Goal: Information Seeking & Learning: Learn about a topic

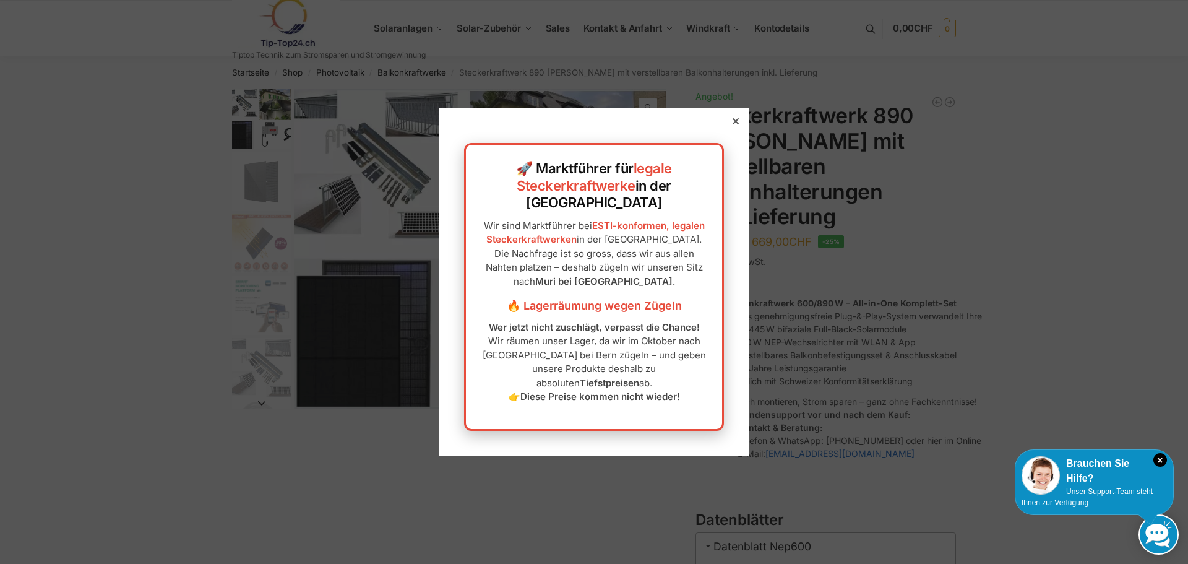
click at [730, 127] on div at bounding box center [735, 121] width 11 height 11
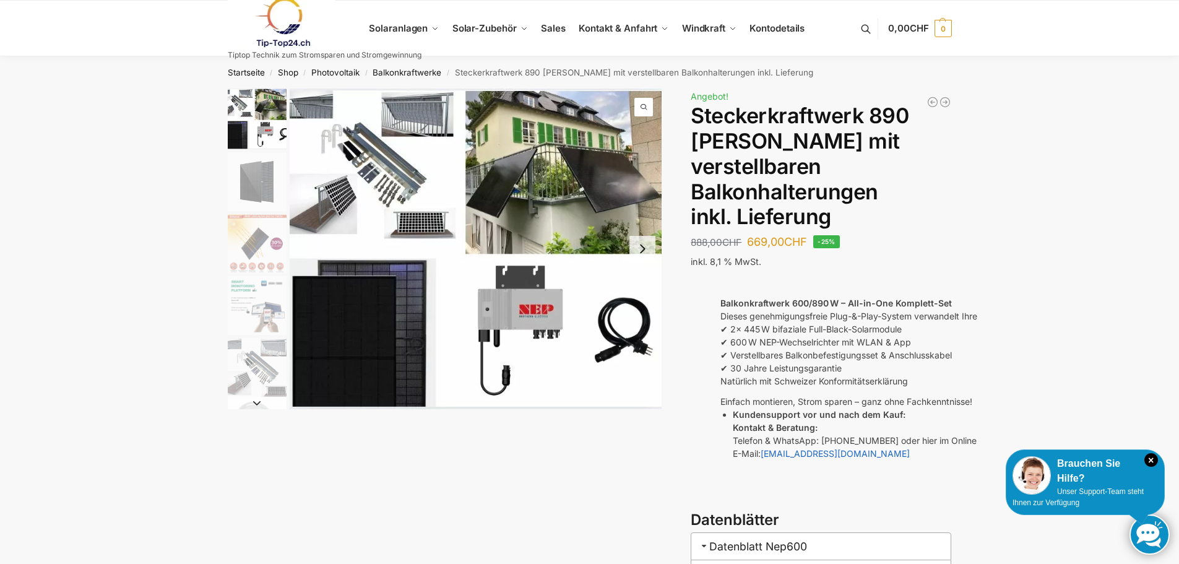
click at [235, 111] on img "1 / 10" at bounding box center [257, 118] width 59 height 61
click at [270, 105] on img "1 / 10" at bounding box center [257, 118] width 59 height 61
click at [307, 108] on img "1 / 10" at bounding box center [476, 248] width 372 height 321
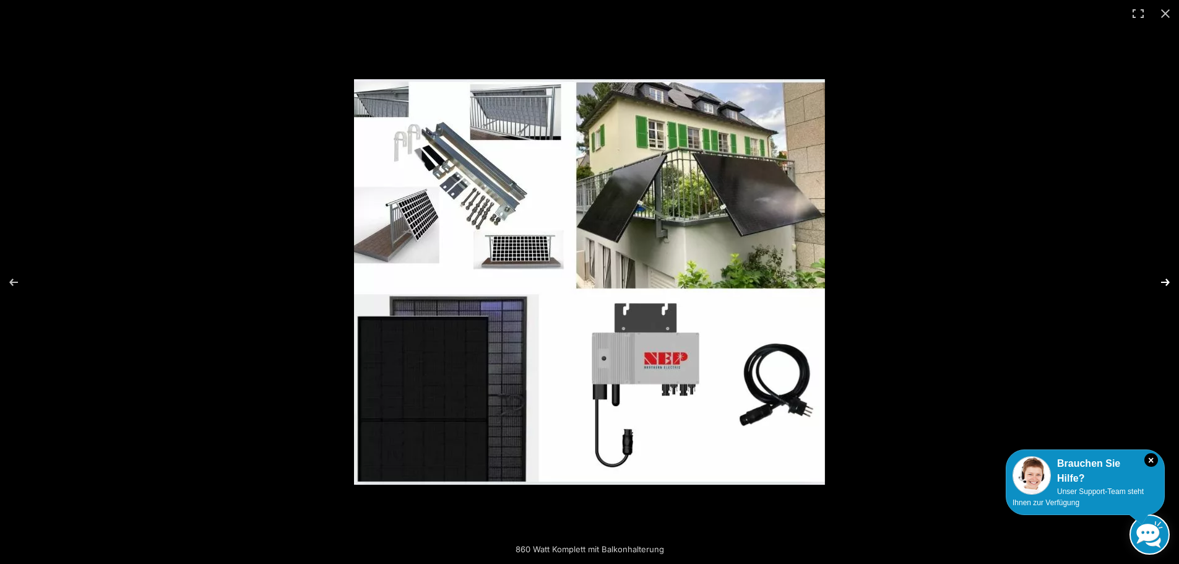
click at [1169, 285] on button "Next (arrow right)" at bounding box center [1156, 282] width 43 height 62
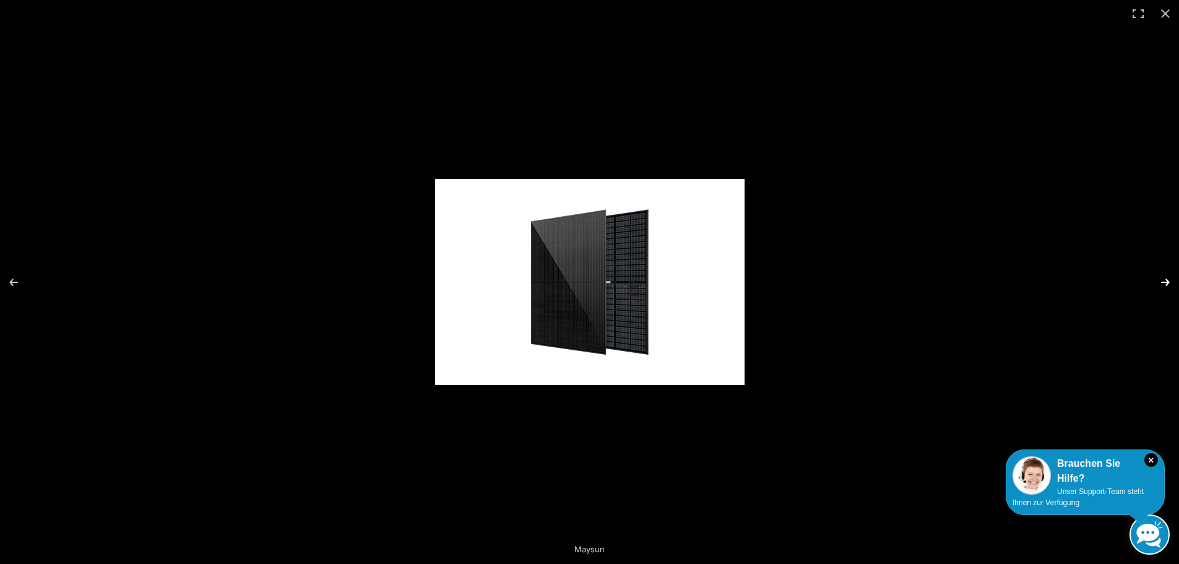
click at [1169, 285] on button "Next (arrow right)" at bounding box center [1156, 282] width 43 height 62
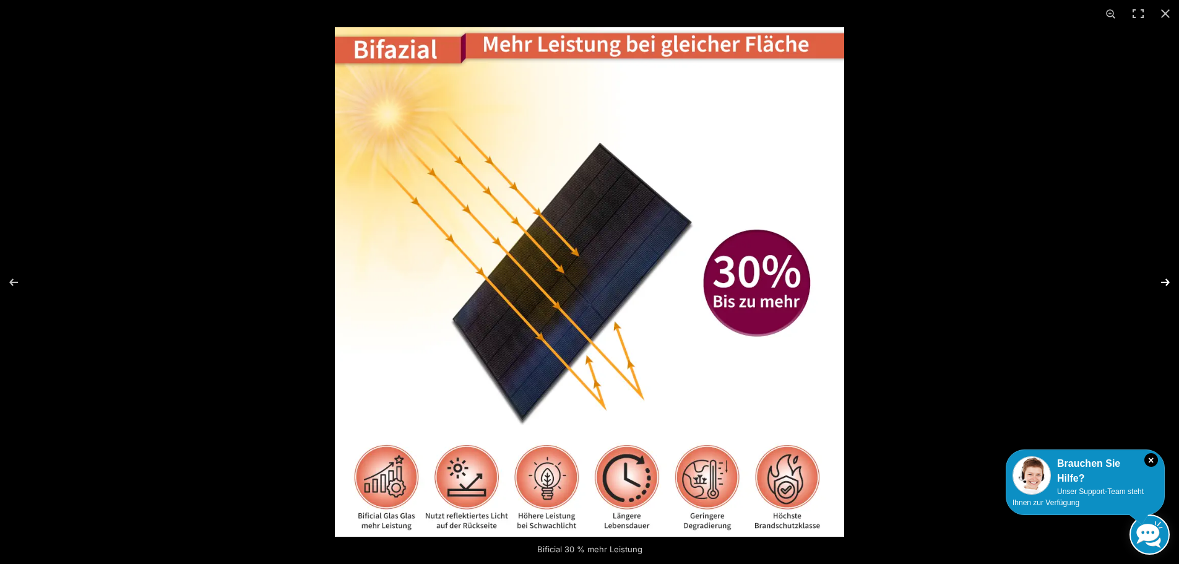
click at [1165, 286] on button "Next (arrow right)" at bounding box center [1156, 282] width 43 height 62
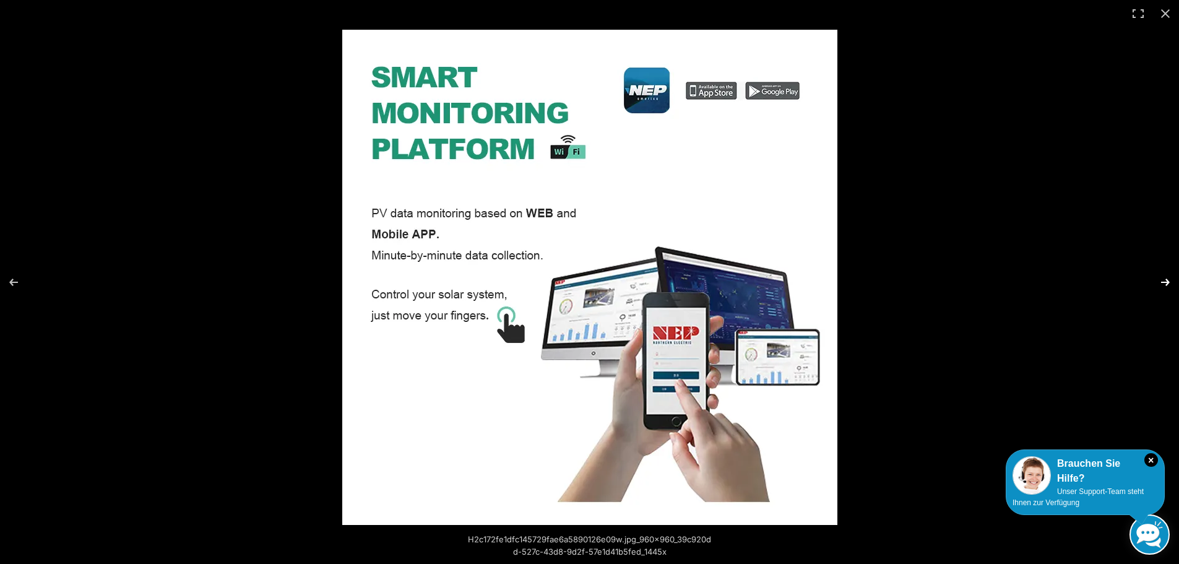
click at [1173, 285] on button "Next (arrow right)" at bounding box center [1156, 282] width 43 height 62
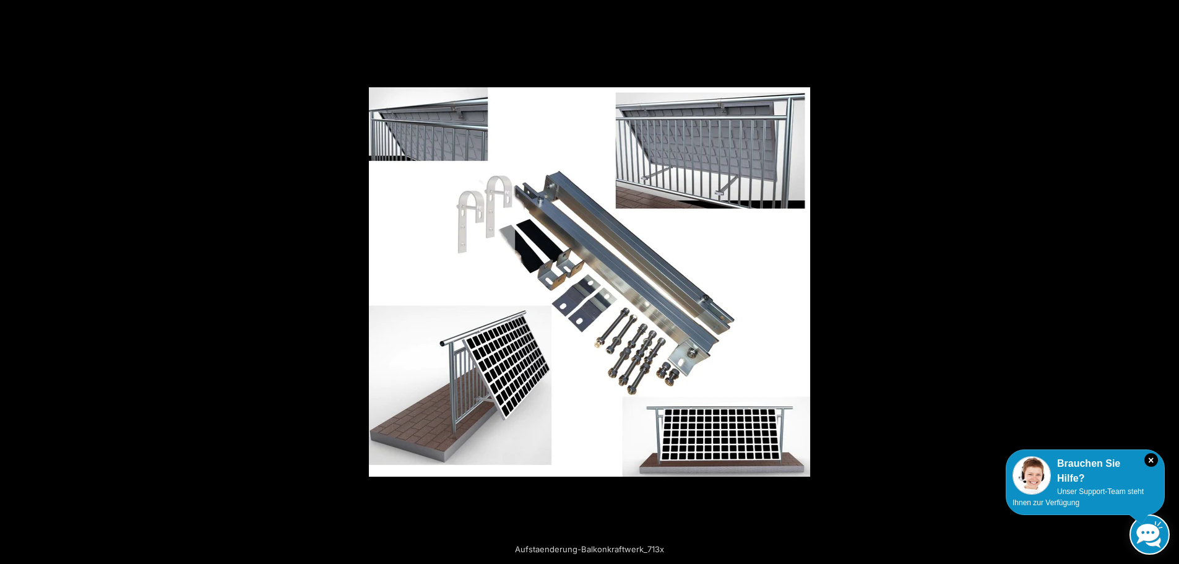
click at [1173, 285] on button "Next (arrow right)" at bounding box center [1156, 282] width 43 height 62
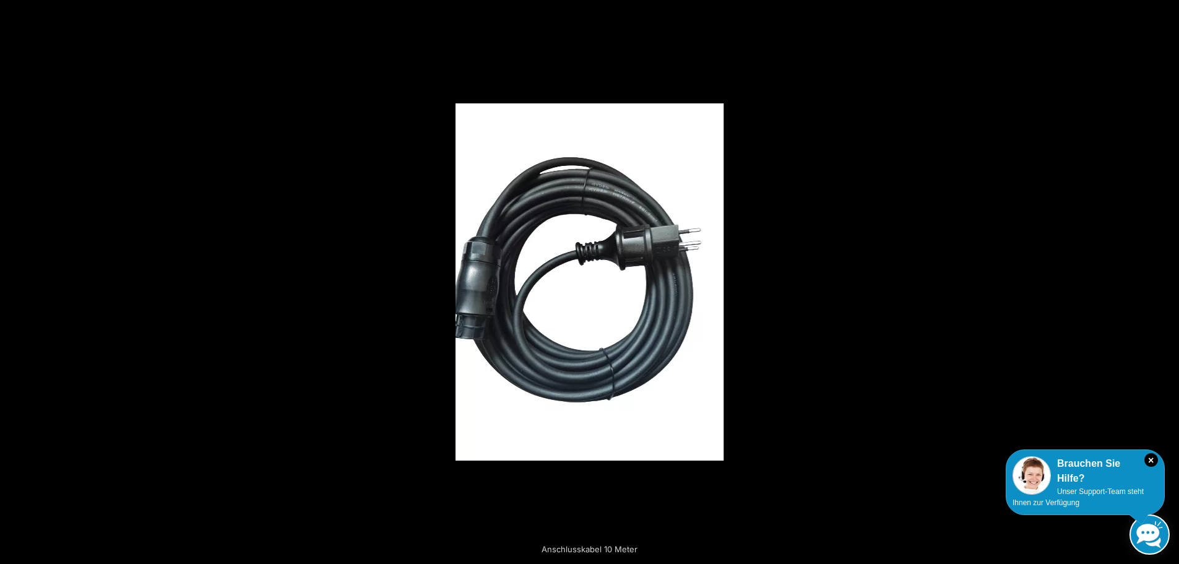
click at [1173, 285] on button "Next (arrow right)" at bounding box center [1156, 282] width 43 height 62
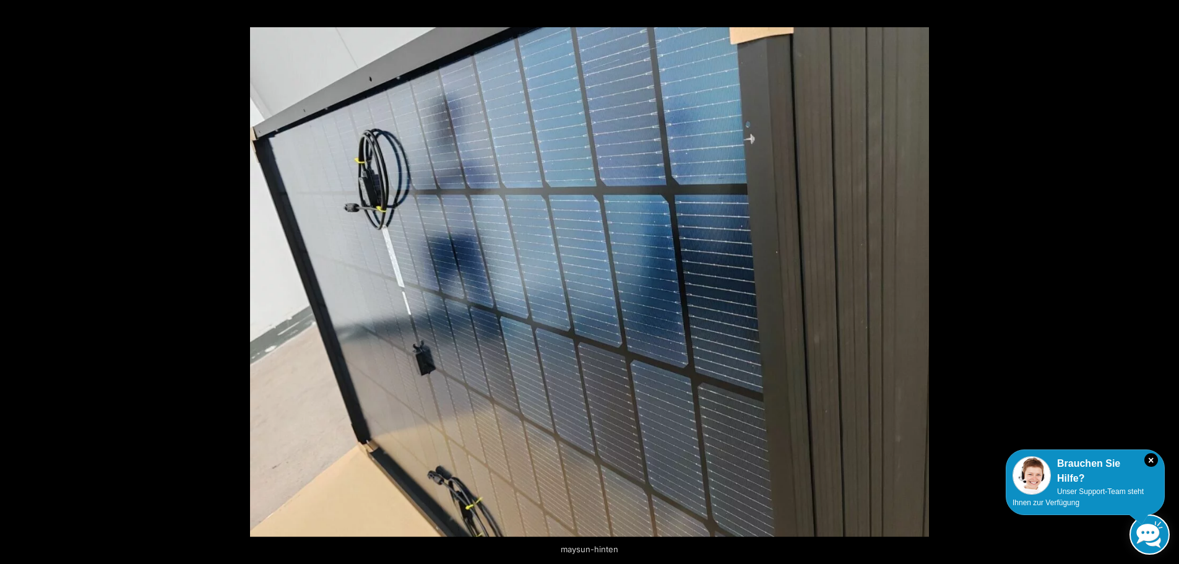
click at [1173, 285] on button "Next (arrow right)" at bounding box center [1156, 282] width 43 height 62
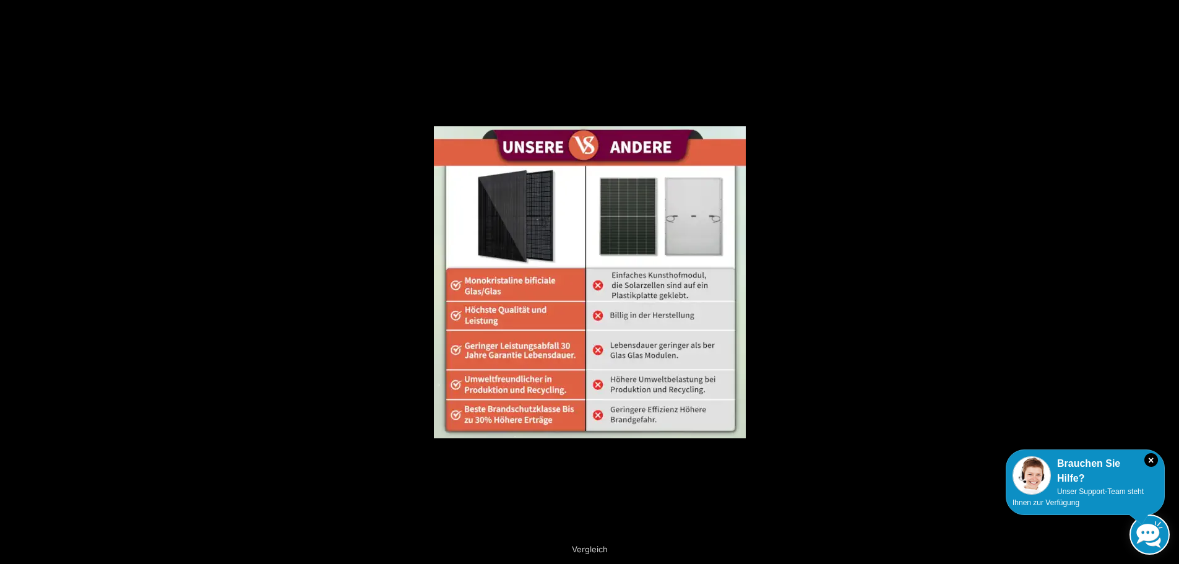
click at [1173, 285] on button "Next (arrow right)" at bounding box center [1156, 282] width 43 height 62
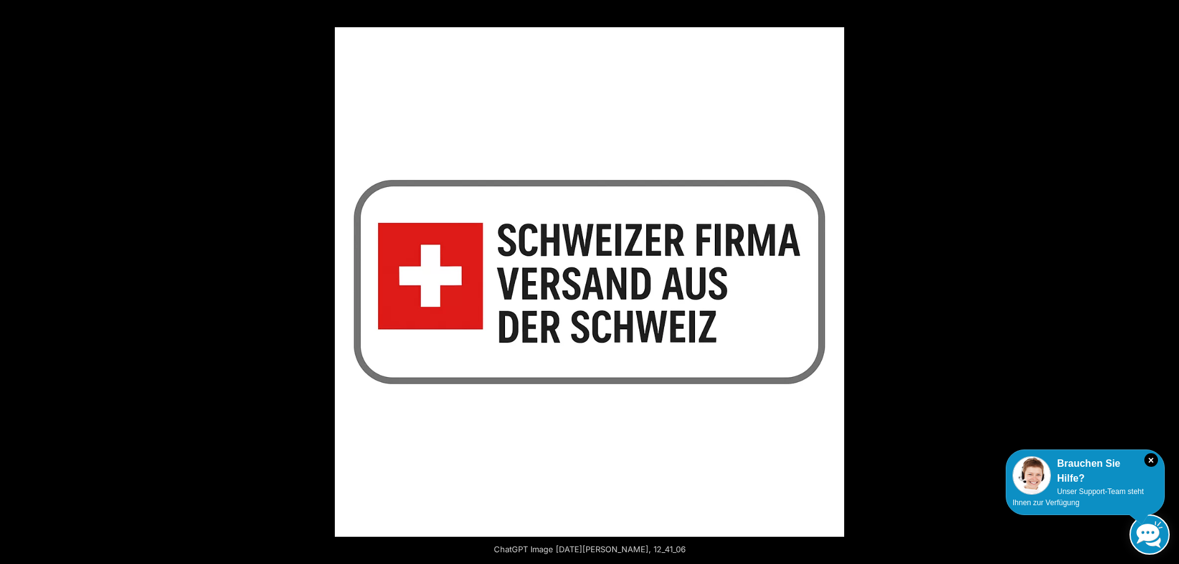
click at [1173, 285] on button "Next (arrow right)" at bounding box center [1156, 282] width 43 height 62
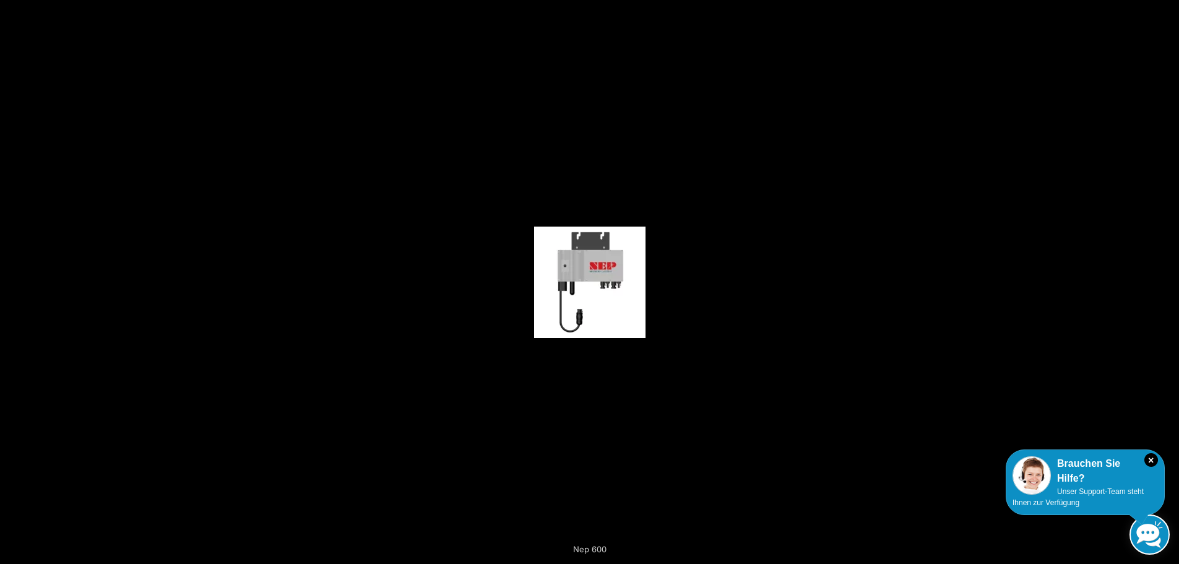
click at [1173, 285] on button "Next (arrow right)" at bounding box center [1156, 282] width 43 height 62
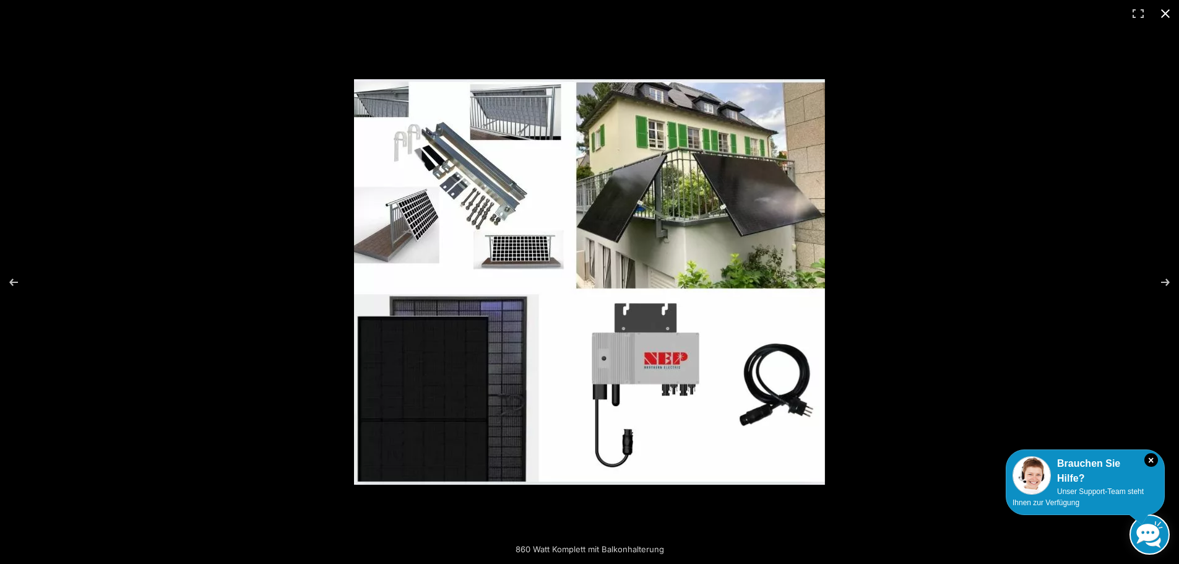
click at [1171, 15] on button "Close (Esc)" at bounding box center [1164, 13] width 27 height 27
